Goal: Task Accomplishment & Management: Use online tool/utility

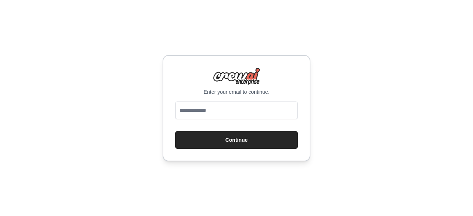
type input "**********"
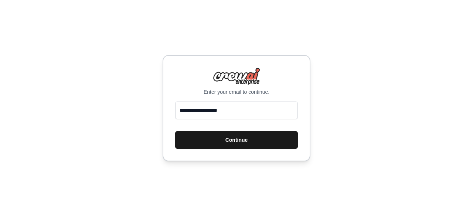
click at [242, 142] on button "Continue" at bounding box center [236, 140] width 123 height 18
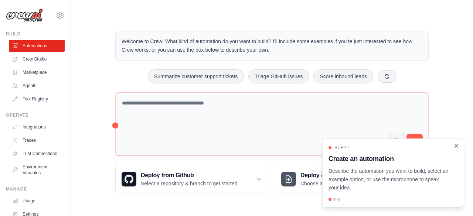
click at [455, 149] on icon "Close walkthrough" at bounding box center [456, 146] width 7 height 7
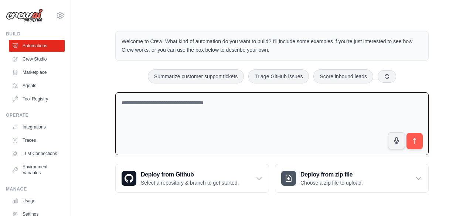
click at [179, 125] on textarea at bounding box center [271, 123] width 313 height 63
click at [180, 123] on textarea at bounding box center [271, 123] width 313 height 63
type textarea "**********"
drag, startPoint x: 174, startPoint y: 100, endPoint x: 92, endPoint y: 104, distance: 82.1
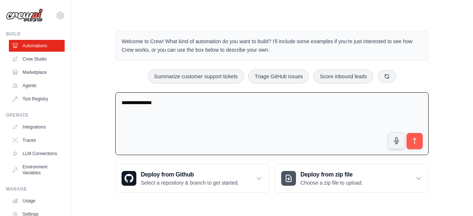
click at [92, 104] on div "**********" at bounding box center [272, 111] width 378 height 185
paste textarea "**********"
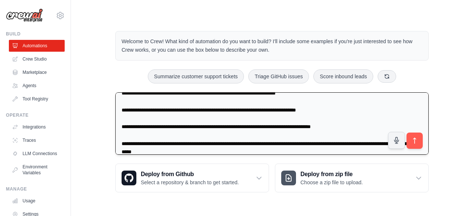
scroll to position [100, 0]
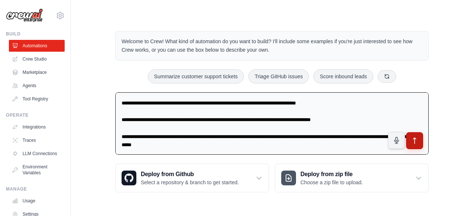
type textarea "**********"
click at [413, 141] on icon "submit" at bounding box center [415, 141] width 8 height 8
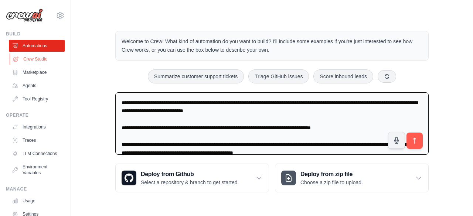
click at [21, 57] on link "Crew Studio" at bounding box center [38, 59] width 56 height 12
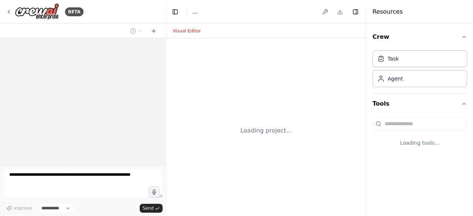
select select "****"
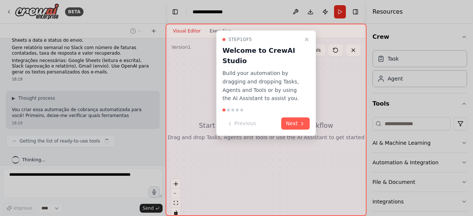
scroll to position [109, 0]
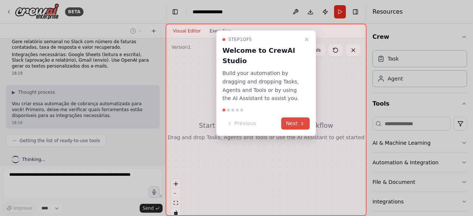
click at [297, 120] on button "Next" at bounding box center [295, 123] width 28 height 12
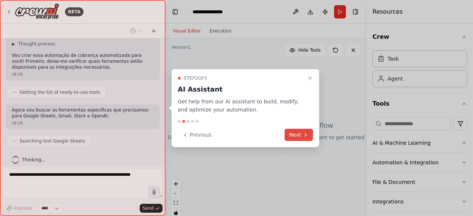
scroll to position [176, 0]
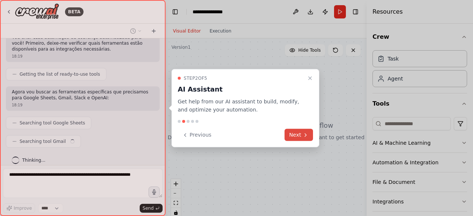
click at [294, 135] on button "Next" at bounding box center [298, 135] width 28 height 12
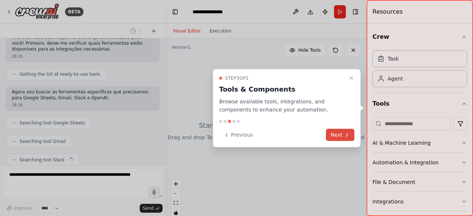
scroll to position [194, 0]
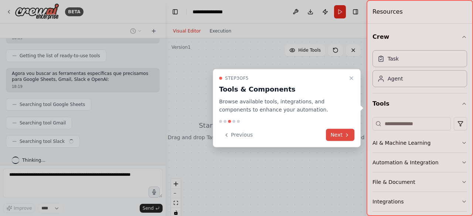
click at [335, 138] on button "Next" at bounding box center [340, 135] width 28 height 12
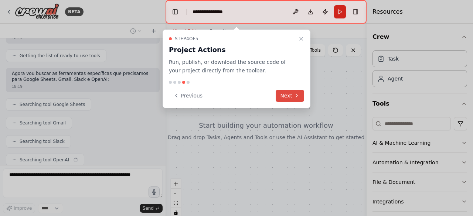
scroll to position [212, 0]
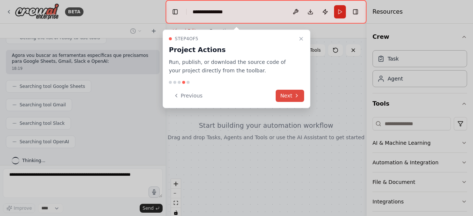
click at [292, 98] on button "Next" at bounding box center [290, 96] width 28 height 12
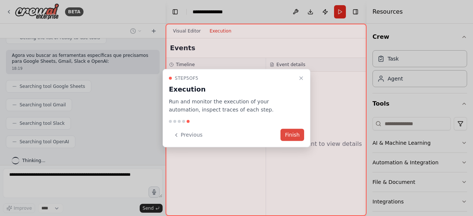
click at [299, 135] on button "Finish" at bounding box center [292, 135] width 24 height 12
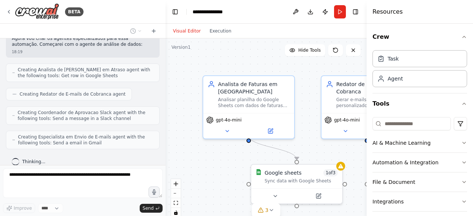
scroll to position [363, 0]
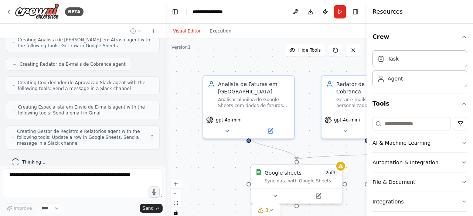
click at [338, 27] on div "Visual Editor Execution" at bounding box center [265, 31] width 201 height 15
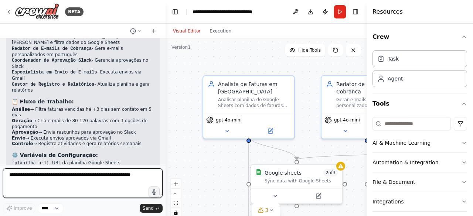
scroll to position [729, 0]
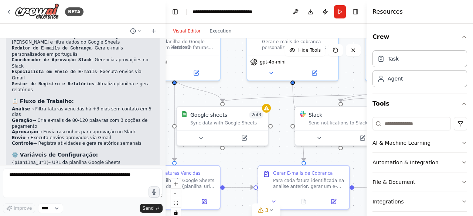
drag, startPoint x: 194, startPoint y: 150, endPoint x: 120, endPoint y: 91, distance: 94.4
click at [120, 91] on div "BETA Crie uma automação que leia diariamente uma planilha do Google Sheets cont…" at bounding box center [236, 108] width 473 height 216
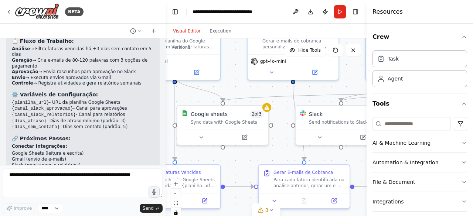
scroll to position [794, 0]
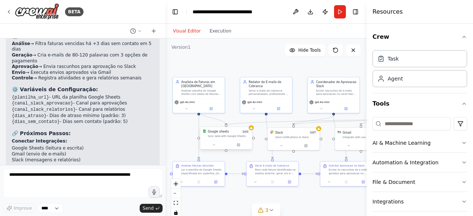
click at [221, 138] on div "Sync data with Google Sheets" at bounding box center [229, 135] width 42 height 3
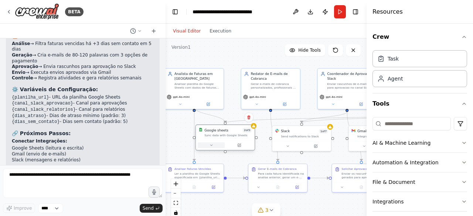
click at [211, 145] on icon at bounding box center [211, 145] width 2 height 1
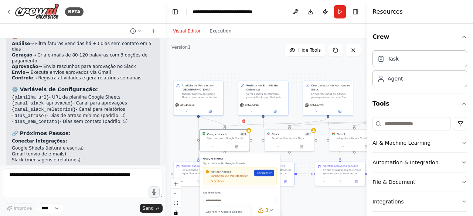
click at [270, 173] on icon at bounding box center [270, 172] width 1 height 1
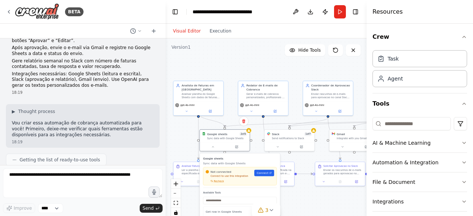
scroll to position [0, 0]
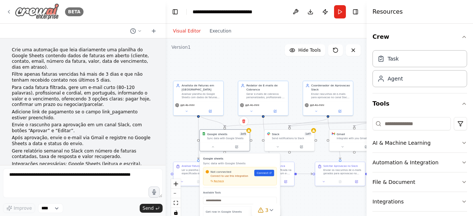
click at [12, 14] on div "BETA" at bounding box center [45, 11] width 78 height 17
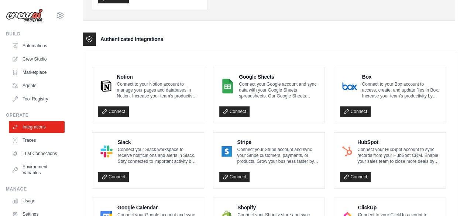
scroll to position [156, 0]
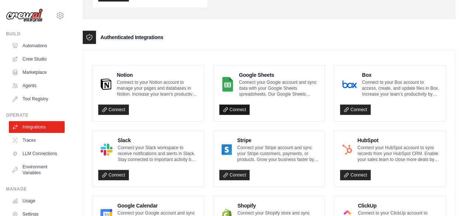
click at [232, 109] on link "Connect" at bounding box center [234, 110] width 31 height 10
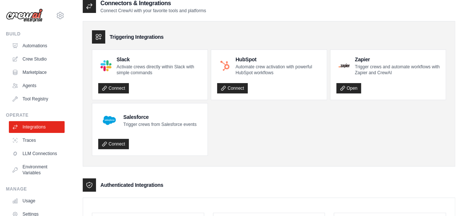
scroll to position [0, 0]
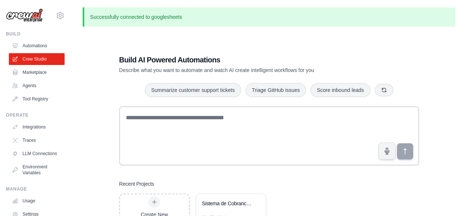
scroll to position [40, 0]
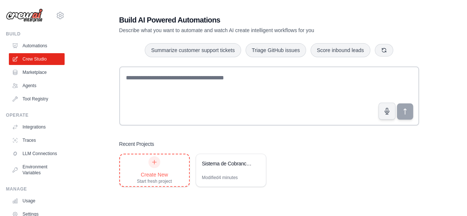
click at [165, 167] on div "Create New Start fresh project" at bounding box center [154, 170] width 35 height 28
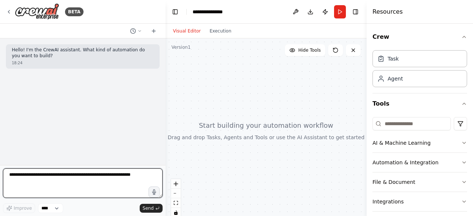
click at [49, 181] on textarea at bounding box center [83, 183] width 160 height 30
paste textarea "**********"
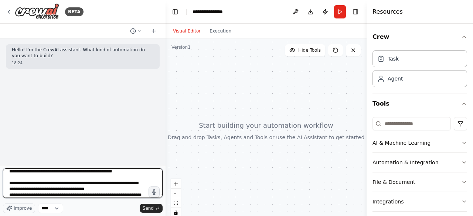
scroll to position [20, 0]
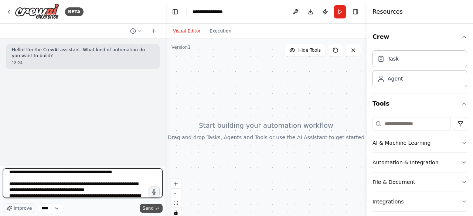
type textarea "**********"
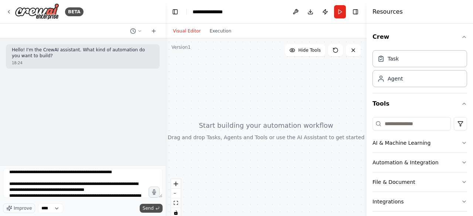
click at [146, 208] on span "Send" at bounding box center [148, 208] width 11 height 6
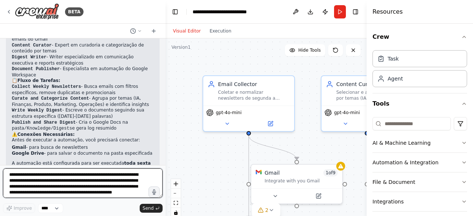
scroll to position [825, 0]
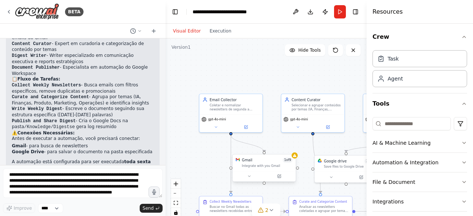
click at [264, 171] on div at bounding box center [264, 176] width 63 height 10
click at [251, 178] on button at bounding box center [249, 176] width 29 height 6
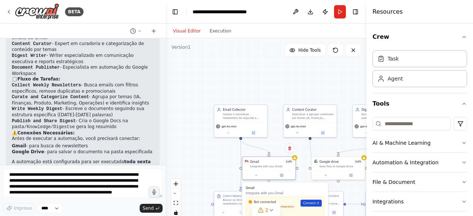
click at [310, 204] on span "Connect" at bounding box center [309, 203] width 13 height 4
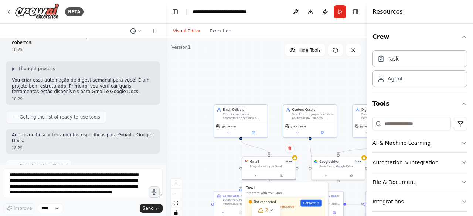
scroll to position [297, 0]
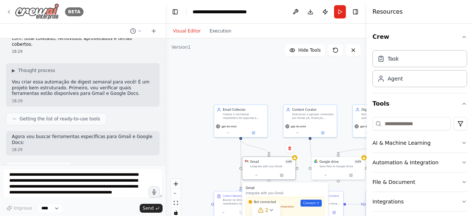
click at [6, 14] on icon at bounding box center [9, 12] width 6 height 6
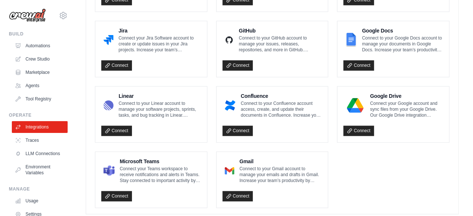
scroll to position [475, 0]
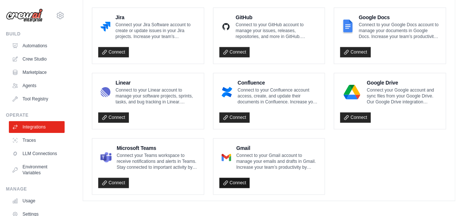
click at [236, 180] on link "Connect" at bounding box center [234, 183] width 31 height 10
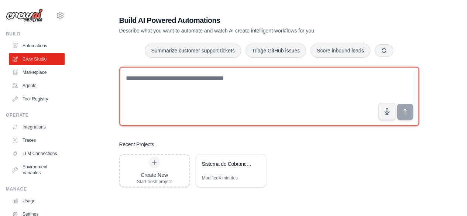
click at [153, 85] on textarea at bounding box center [269, 96] width 300 height 59
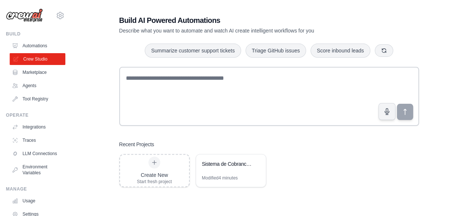
click at [49, 55] on link "Crew Studio" at bounding box center [38, 59] width 56 height 12
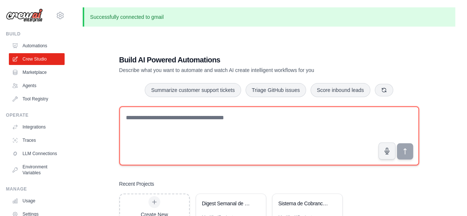
click at [204, 114] on textarea at bounding box center [269, 135] width 300 height 59
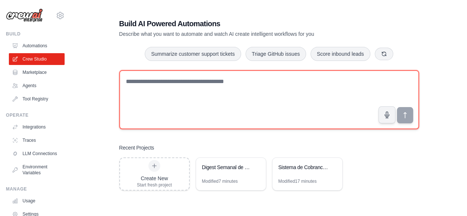
scroll to position [40, 0]
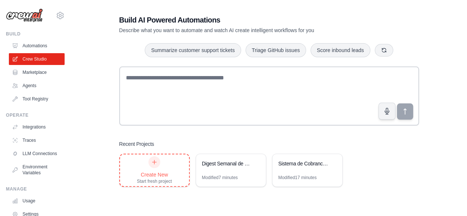
click at [154, 161] on icon at bounding box center [154, 162] width 6 height 6
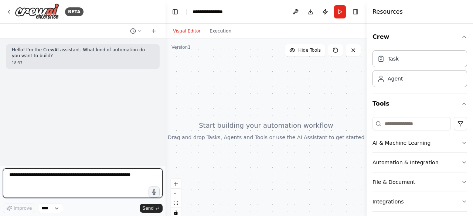
click at [56, 175] on textarea at bounding box center [83, 183] width 160 height 30
paste textarea "**********"
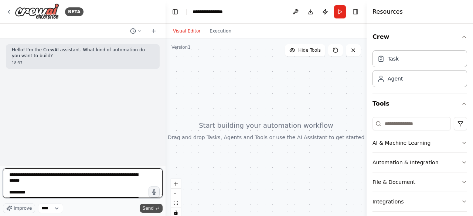
type textarea "**********"
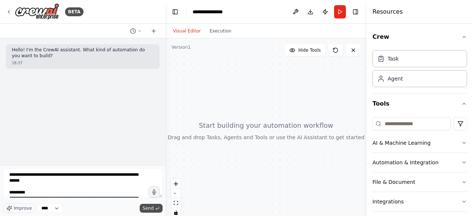
click at [151, 212] on button "Send" at bounding box center [151, 208] width 23 height 9
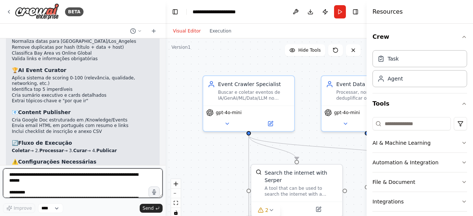
scroll to position [1277, 0]
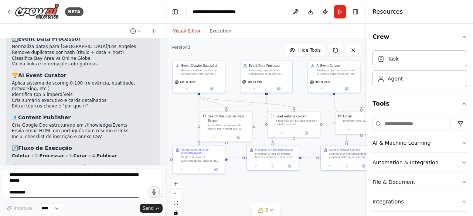
drag, startPoint x: 211, startPoint y: 167, endPoint x: 163, endPoint y: 120, distance: 67.1
click at [163, 120] on div "BETA Hello! I'm the CrewAI assistant. What kind of automation do you want to bu…" at bounding box center [236, 108] width 473 height 216
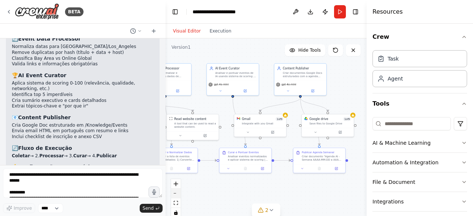
drag, startPoint x: 272, startPoint y: 186, endPoint x: 171, endPoint y: 189, distance: 100.9
click at [171, 189] on div ".deletable-edge-delete-btn { width: 20px; height: 20px; border: 0px solid #ffff…" at bounding box center [265, 130] width 201 height 185
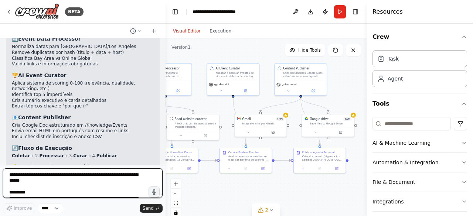
click at [64, 187] on textarea at bounding box center [83, 183] width 160 height 30
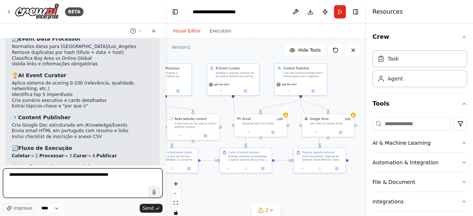
type textarea "**********"
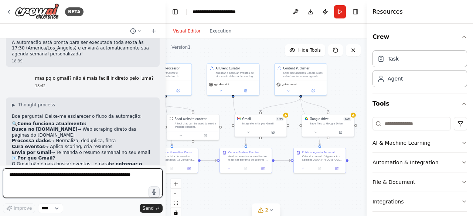
scroll to position [1489, 0]
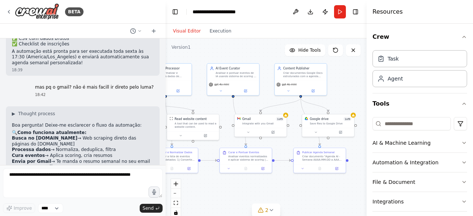
scroll to position [1489, 0]
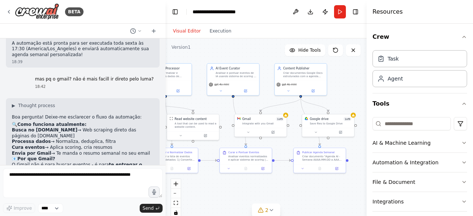
drag, startPoint x: 93, startPoint y: 112, endPoint x: 59, endPoint y: 102, distance: 35.0
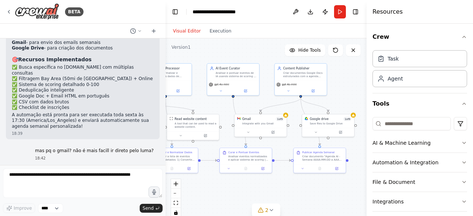
scroll to position [1489, 0]
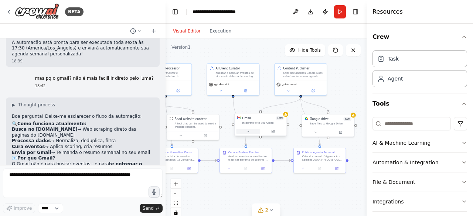
click at [247, 133] on button at bounding box center [248, 131] width 24 height 5
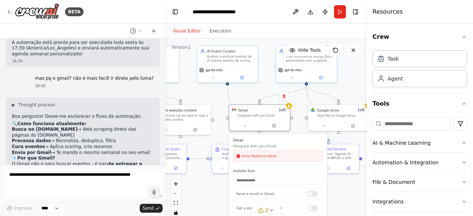
click at [264, 158] on span "Error: Failed to fetch" at bounding box center [259, 156] width 34 height 5
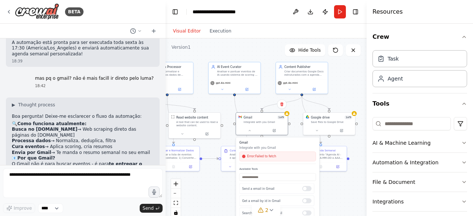
click at [339, 181] on div ".deletable-edge-delete-btn { width: 20px; height: 20px; border: 0px solid #ffff…" at bounding box center [265, 130] width 201 height 185
click at [250, 131] on button at bounding box center [249, 129] width 24 height 5
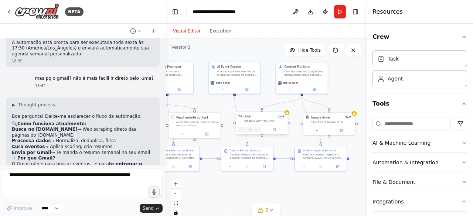
click at [250, 131] on button at bounding box center [249, 129] width 24 height 5
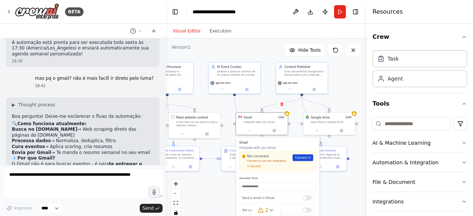
click at [304, 156] on span "Connect" at bounding box center [301, 157] width 12 height 4
click at [301, 155] on span "Connect" at bounding box center [301, 157] width 12 height 4
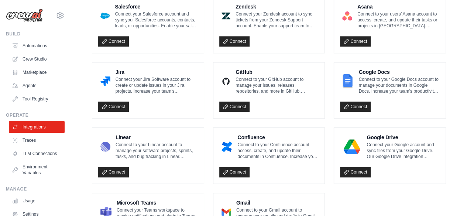
scroll to position [500, 0]
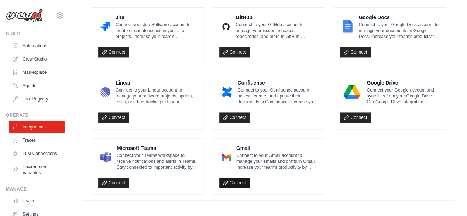
click at [242, 180] on link "Connect" at bounding box center [234, 183] width 31 height 10
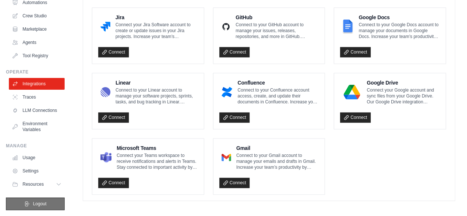
click at [38, 201] on span "Logout" at bounding box center [40, 204] width 14 height 6
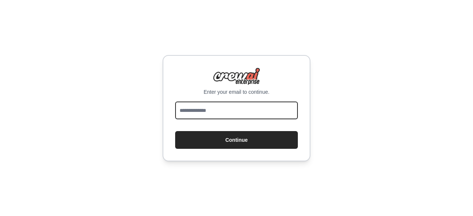
click at [206, 110] on input "email" at bounding box center [236, 111] width 123 height 18
click at [244, 109] on input "email" at bounding box center [236, 111] width 123 height 18
type input "**********"
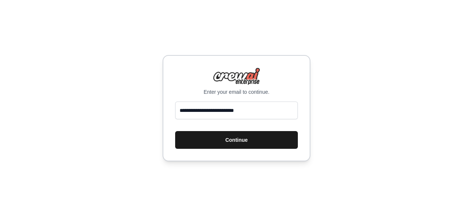
click at [237, 139] on button "Continue" at bounding box center [236, 140] width 123 height 18
